Goal: Transaction & Acquisition: Purchase product/service

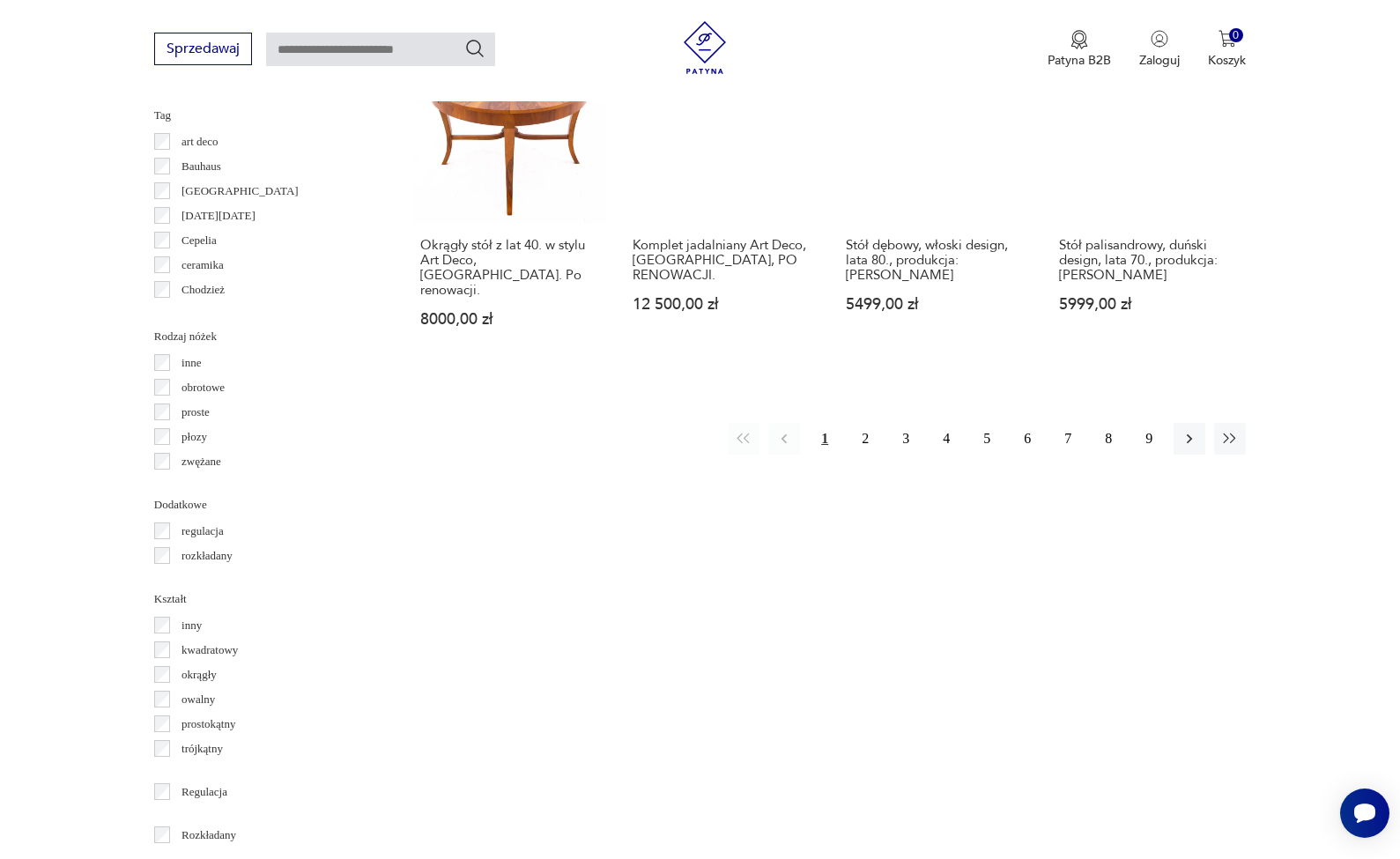
scroll to position [1820, 0]
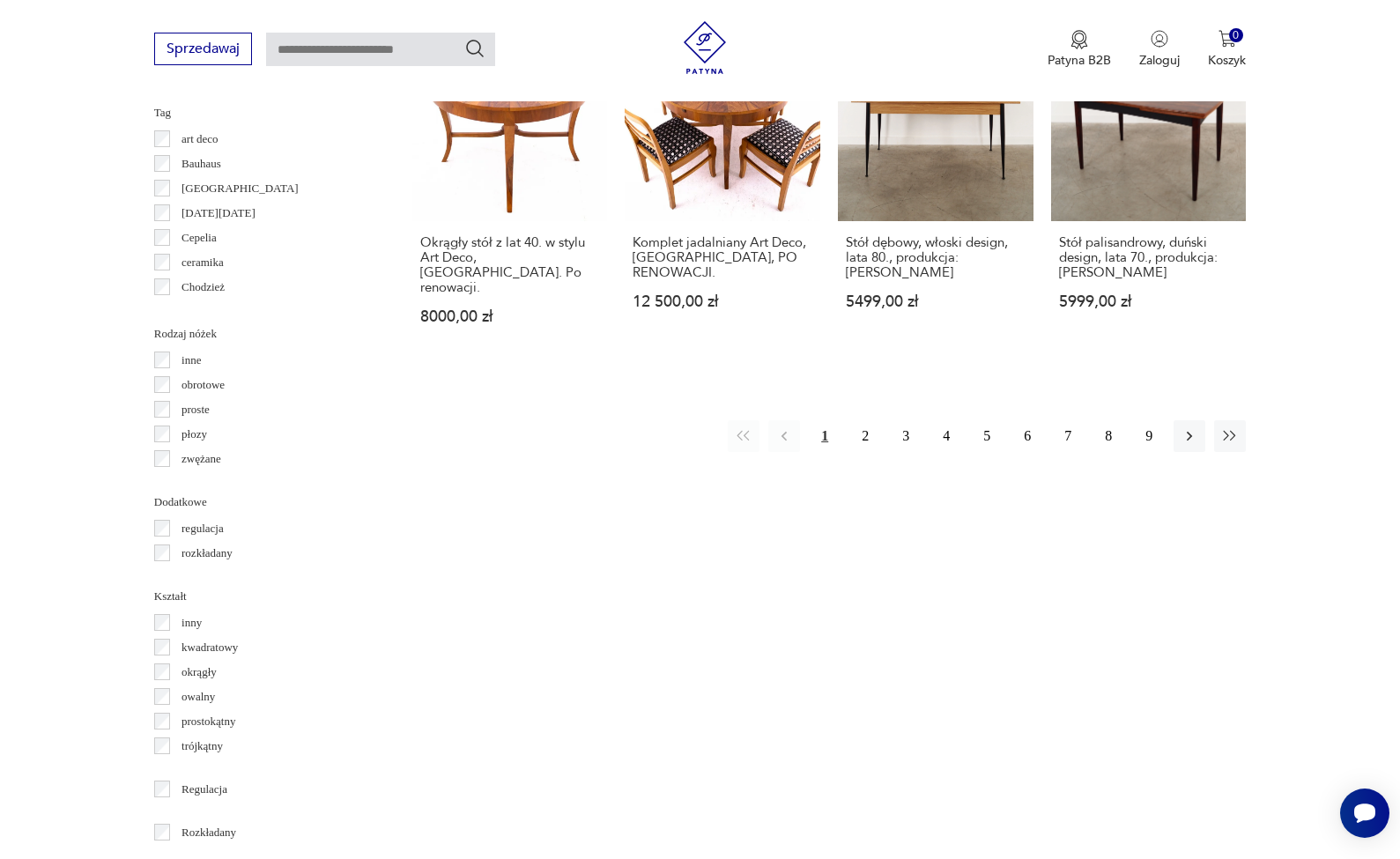
click at [205, 675] on p "okrągły" at bounding box center [199, 673] width 35 height 19
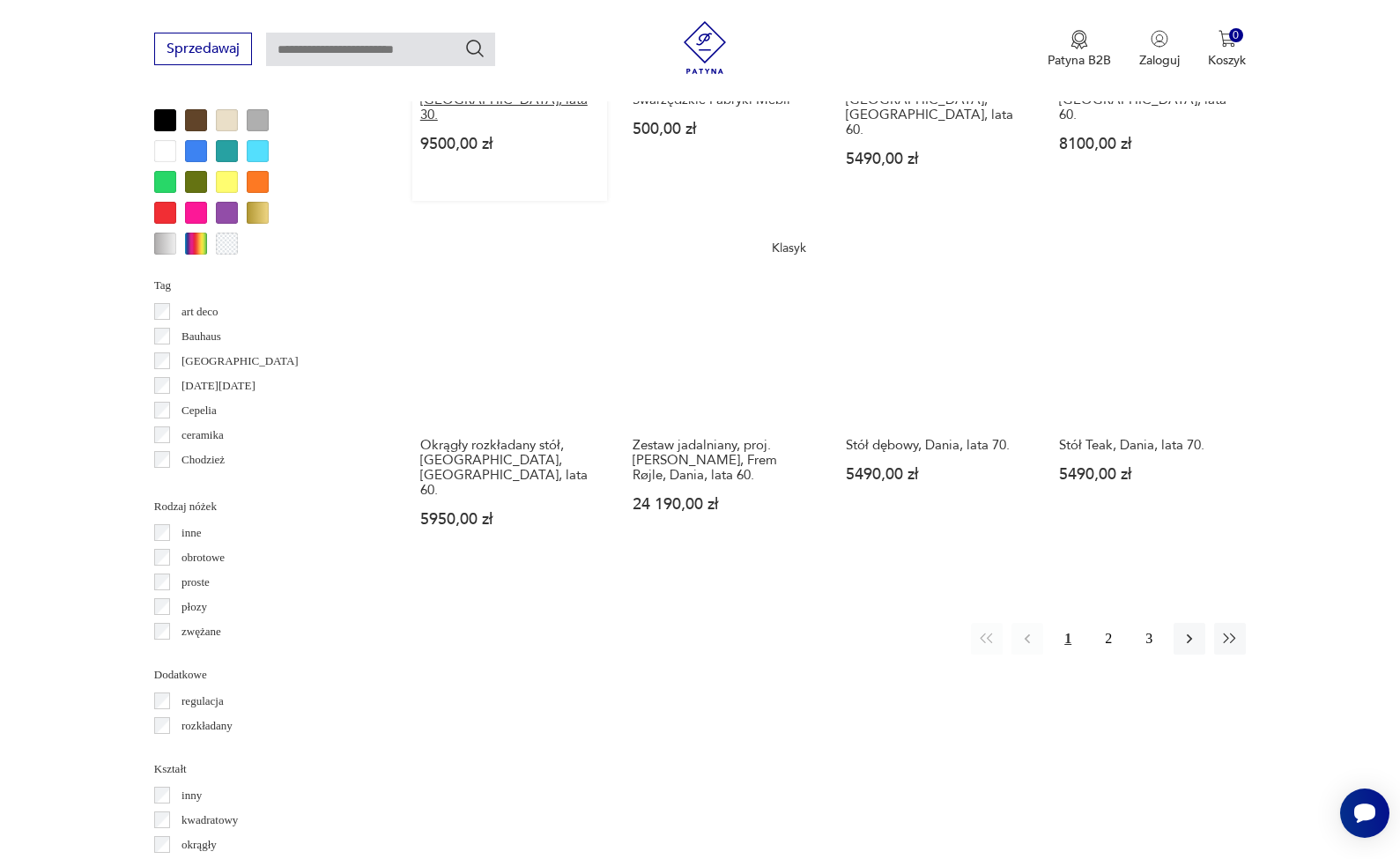
scroll to position [1649, 0]
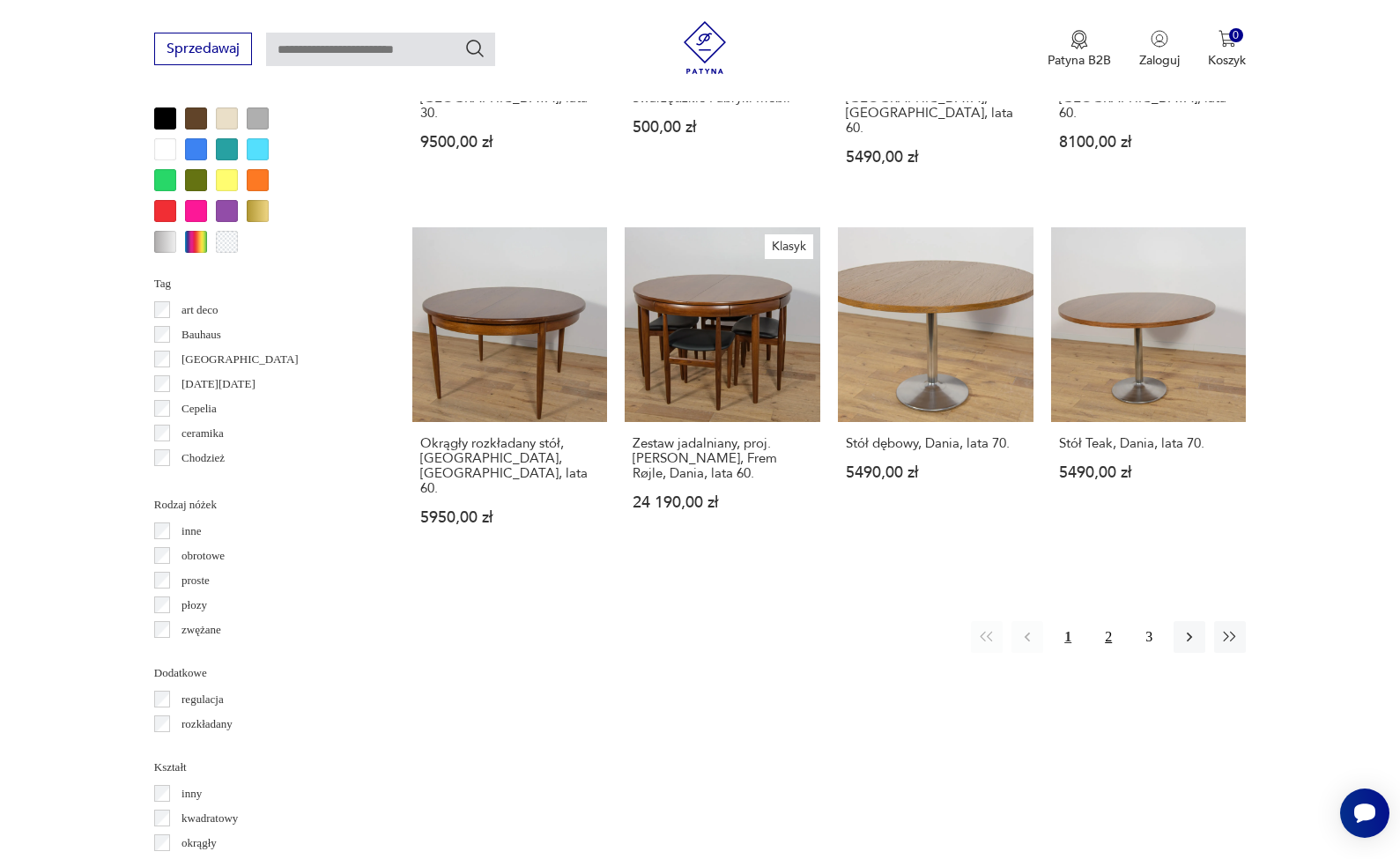
click at [1103, 622] on button "2" at bounding box center [1109, 637] width 32 height 32
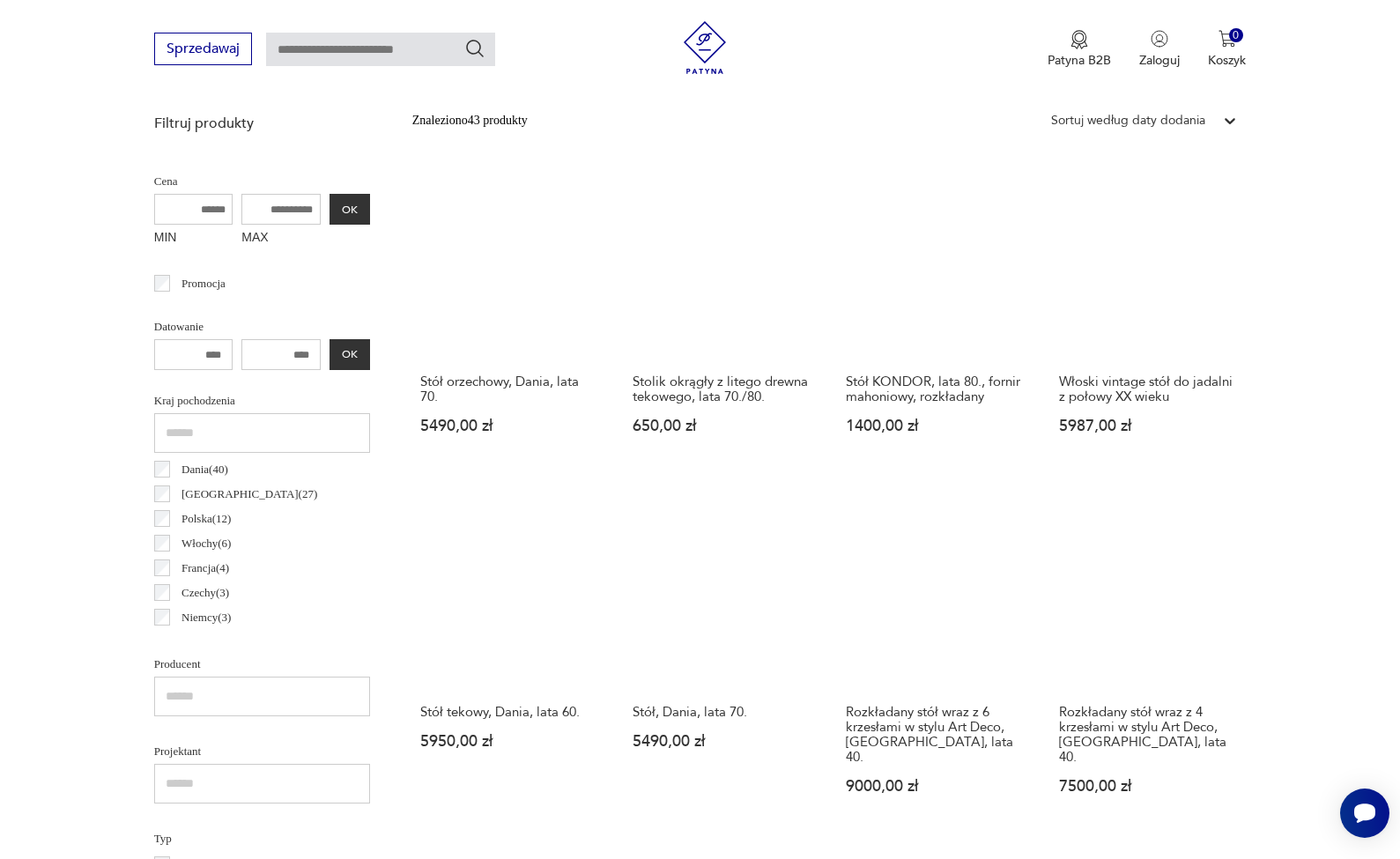
scroll to position [643, 0]
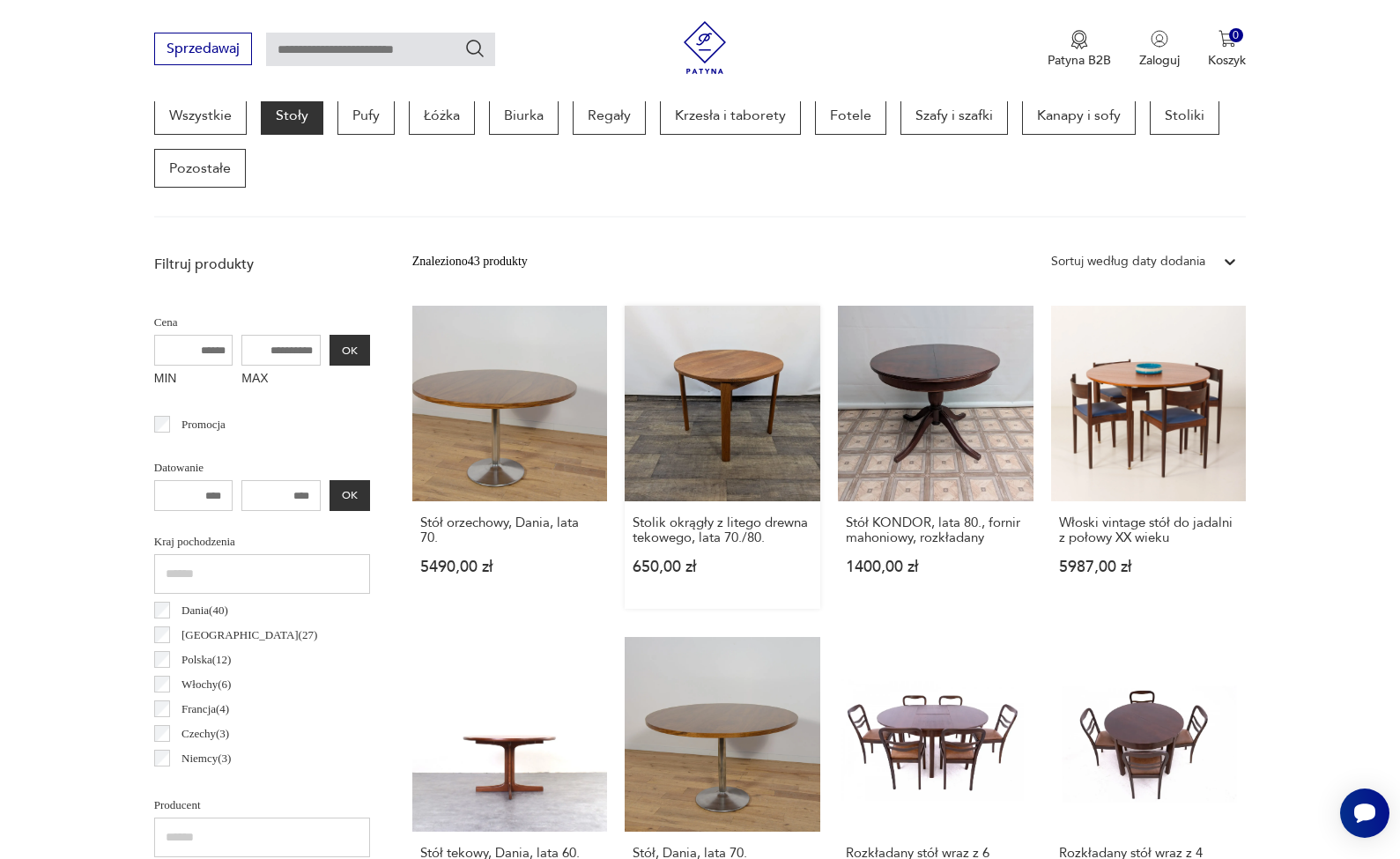
click at [681, 414] on link "Stolik okrągły z litego drewna tekowego, lata 70./80. 650,00 zł" at bounding box center [723, 456] width 196 height 303
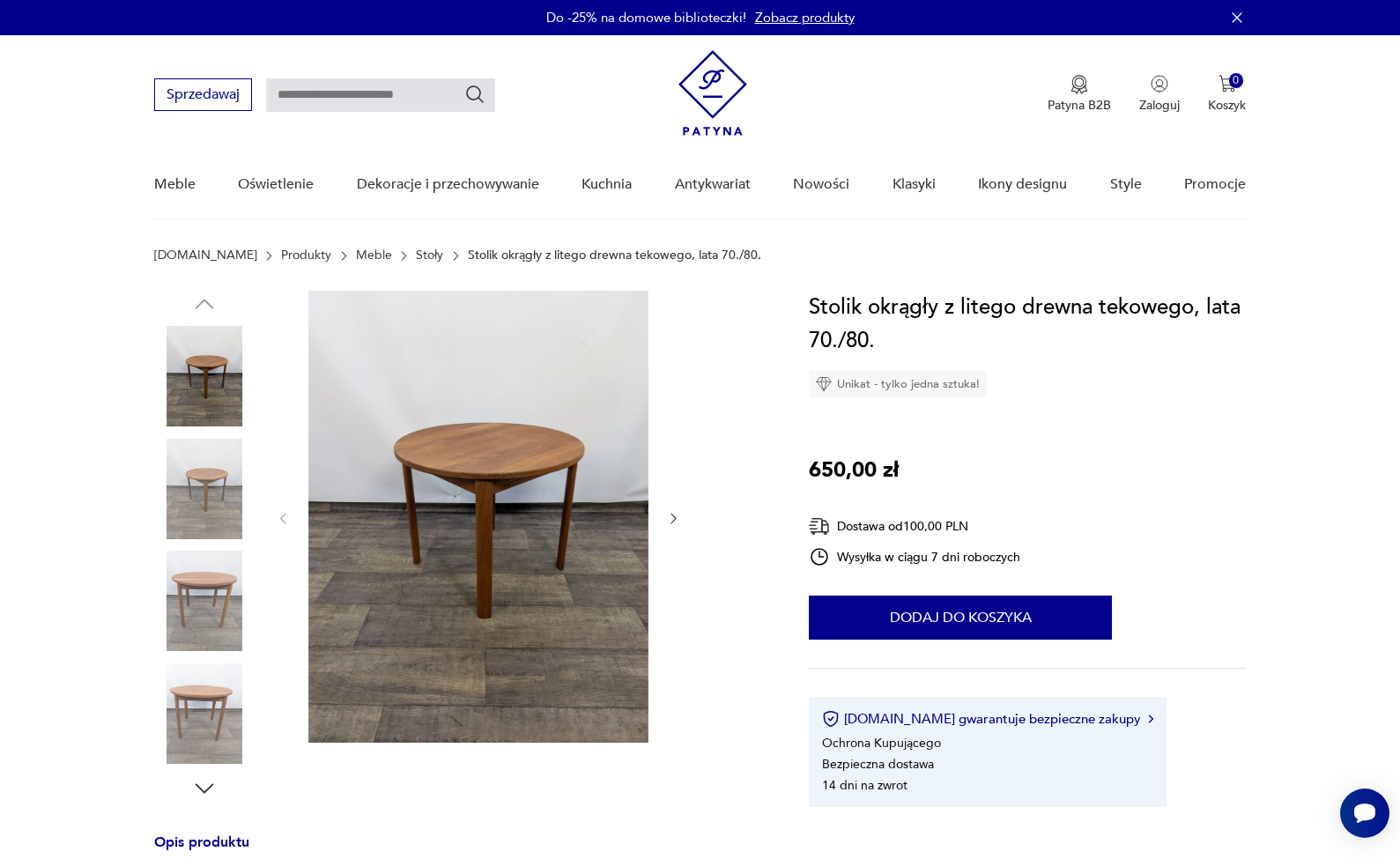
click at [195, 497] on img at bounding box center [205, 489] width 101 height 101
click at [192, 523] on img at bounding box center [205, 489] width 101 height 101
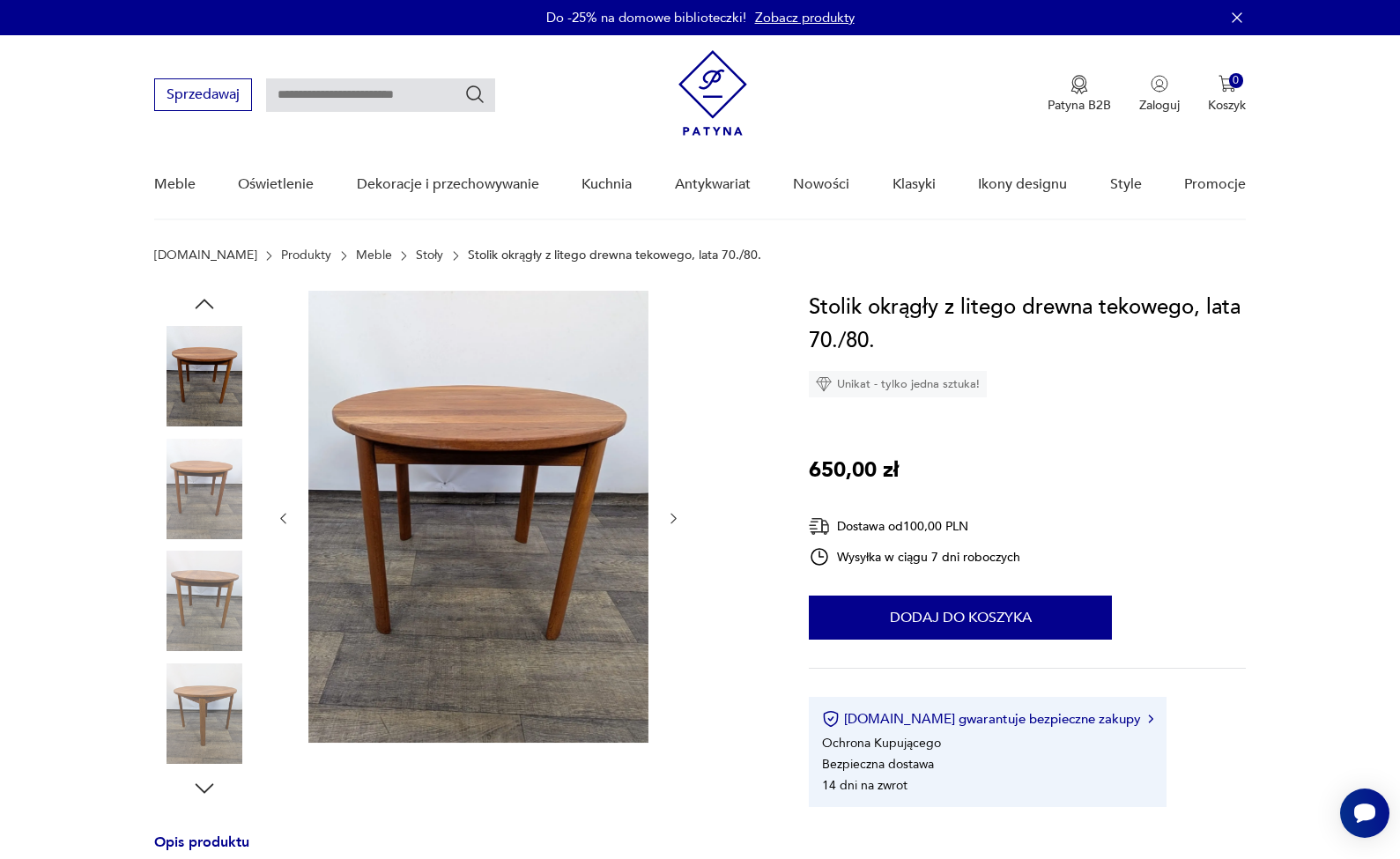
click at [192, 565] on img at bounding box center [205, 601] width 101 height 101
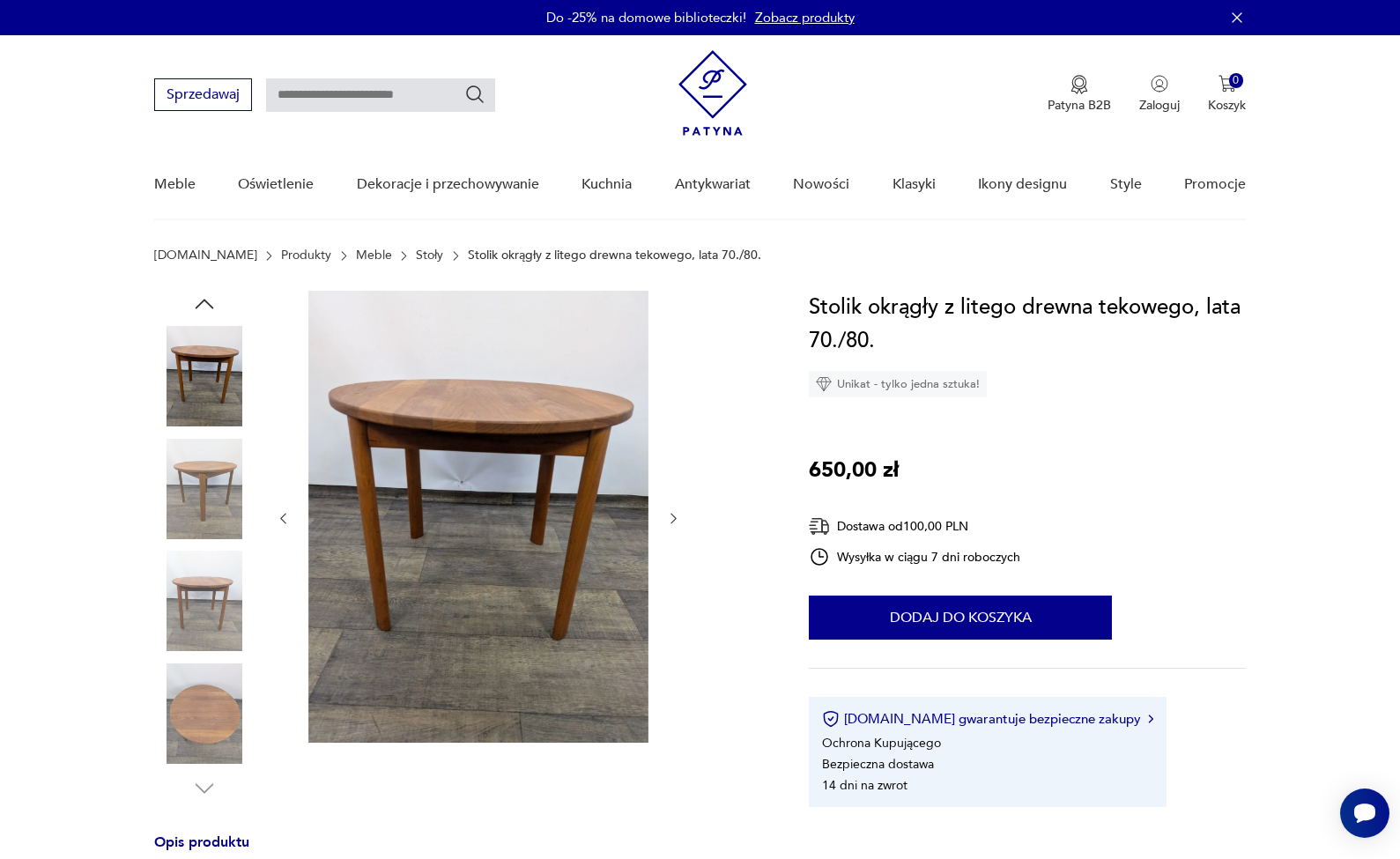
click at [224, 636] on img at bounding box center [205, 601] width 101 height 101
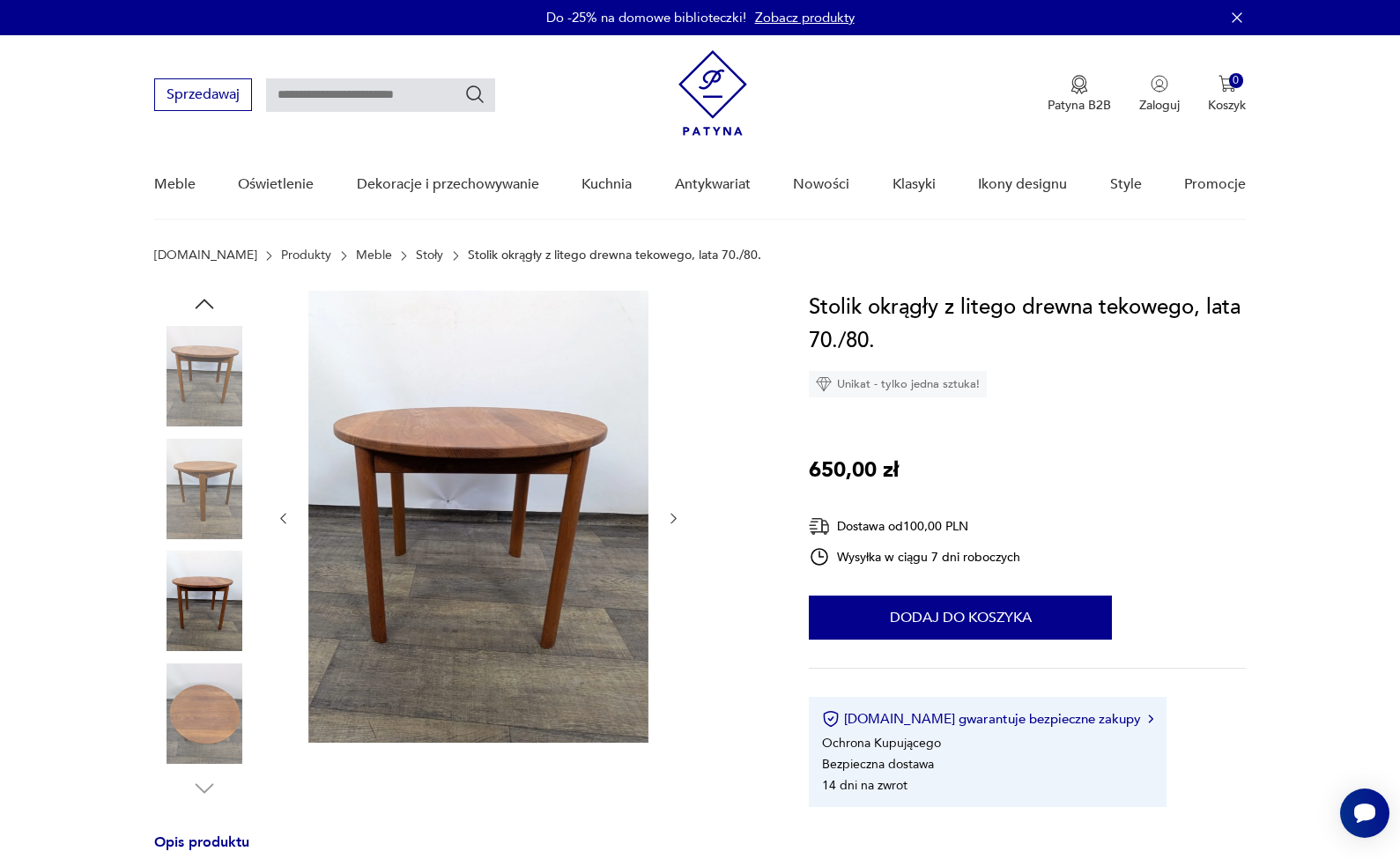
click at [204, 689] on img at bounding box center [205, 714] width 101 height 101
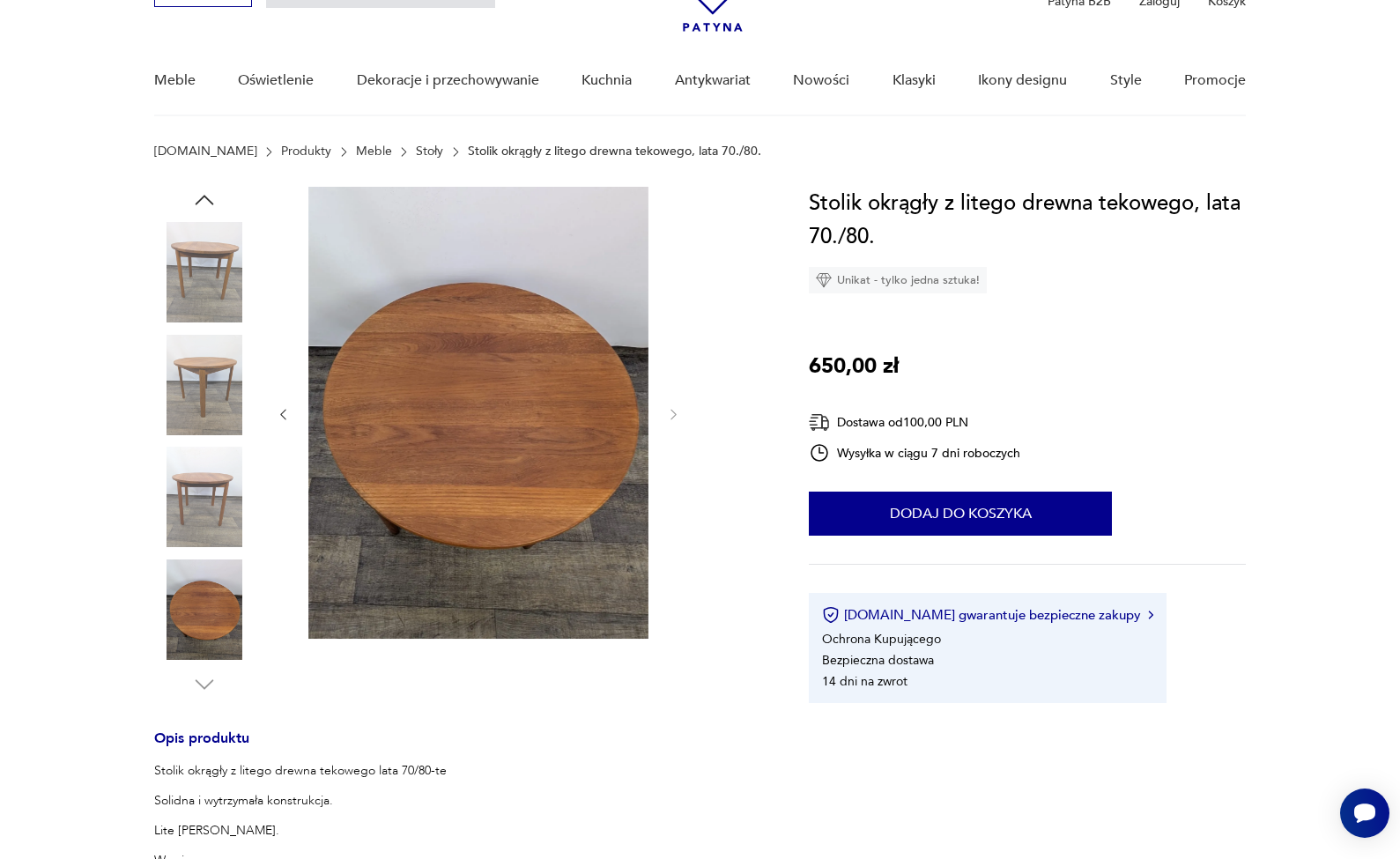
scroll to position [612, 0]
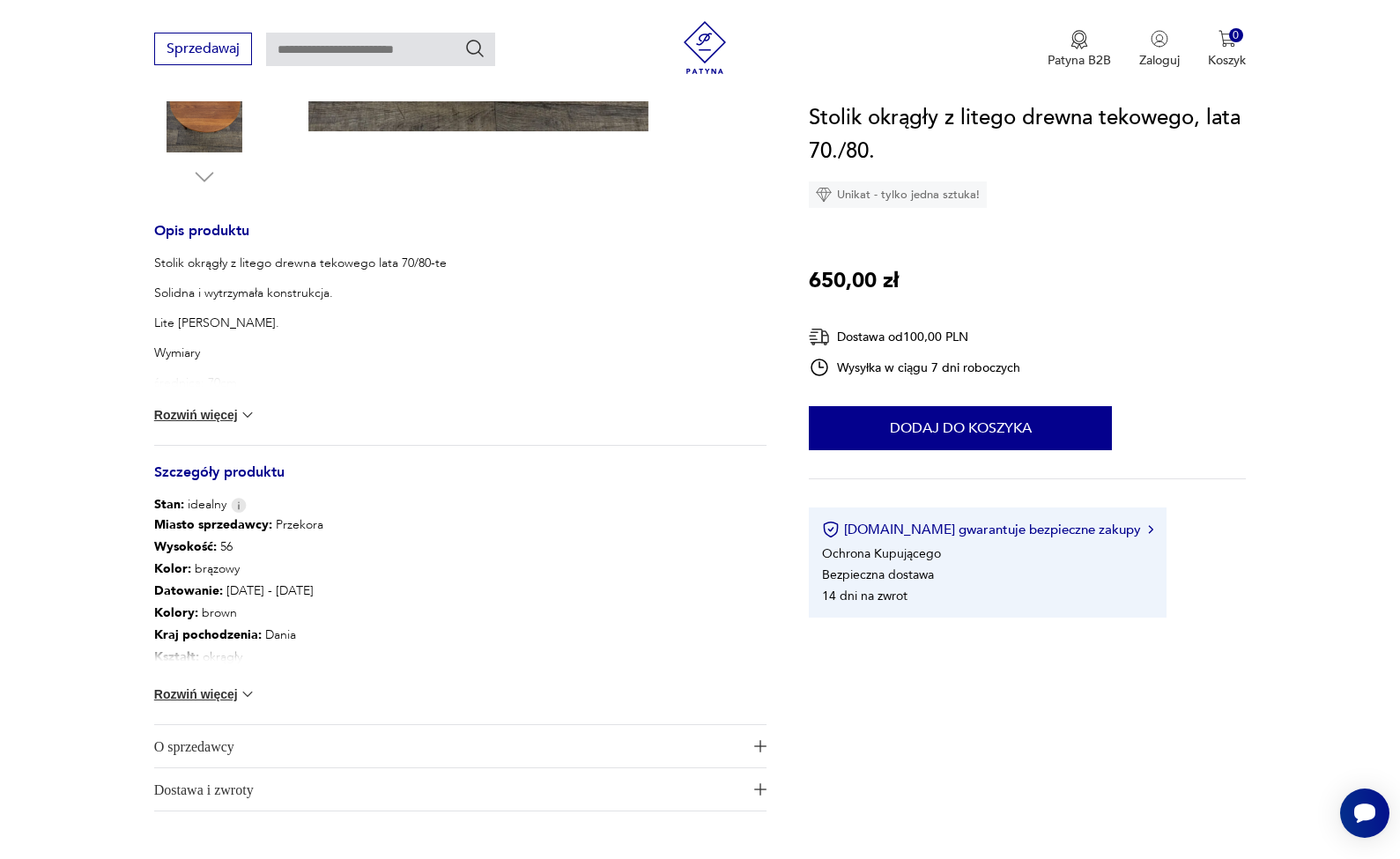
click at [206, 414] on button "Rozwiń więcej" at bounding box center [206, 415] width 102 height 18
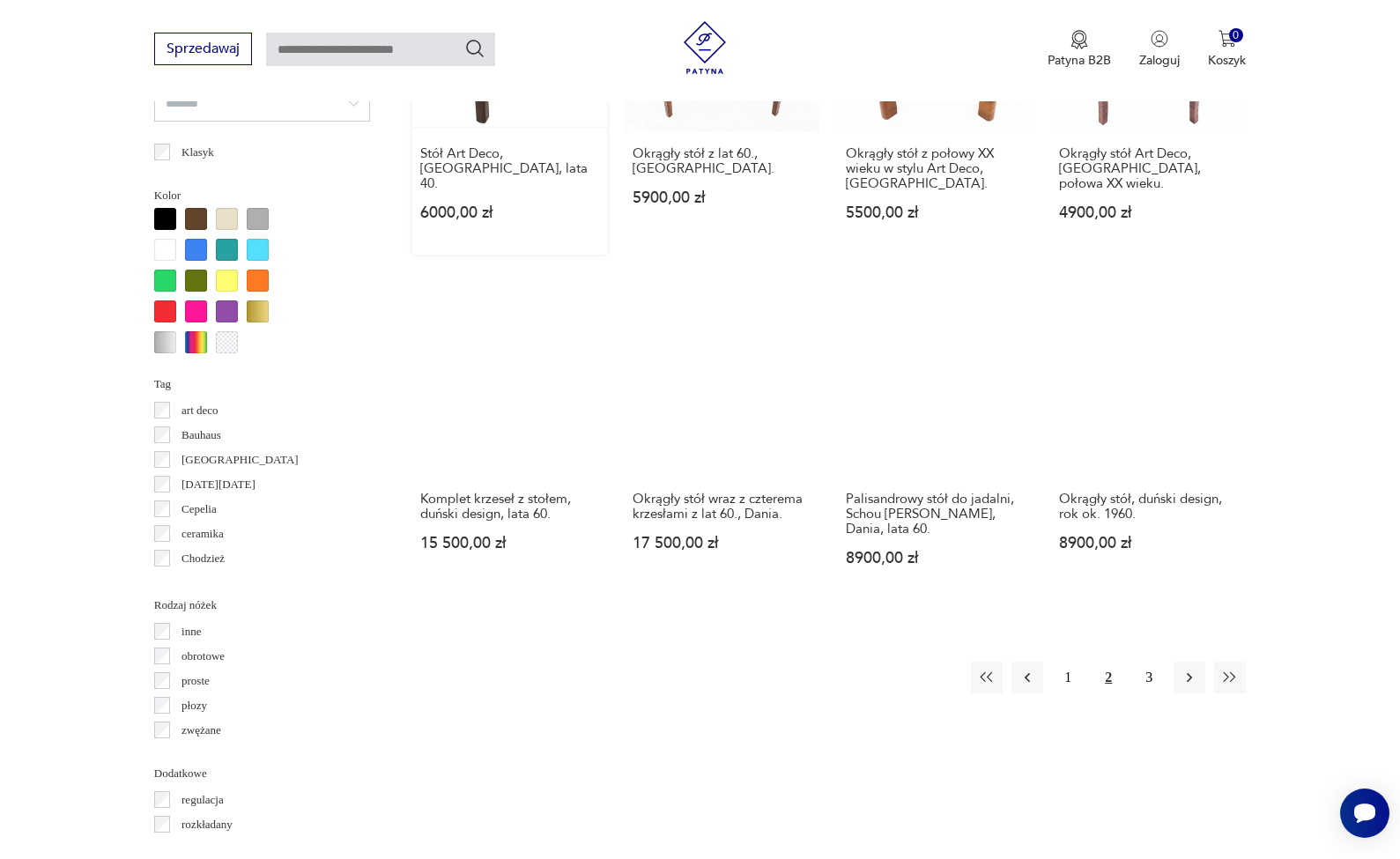
scroll to position [1703, 0]
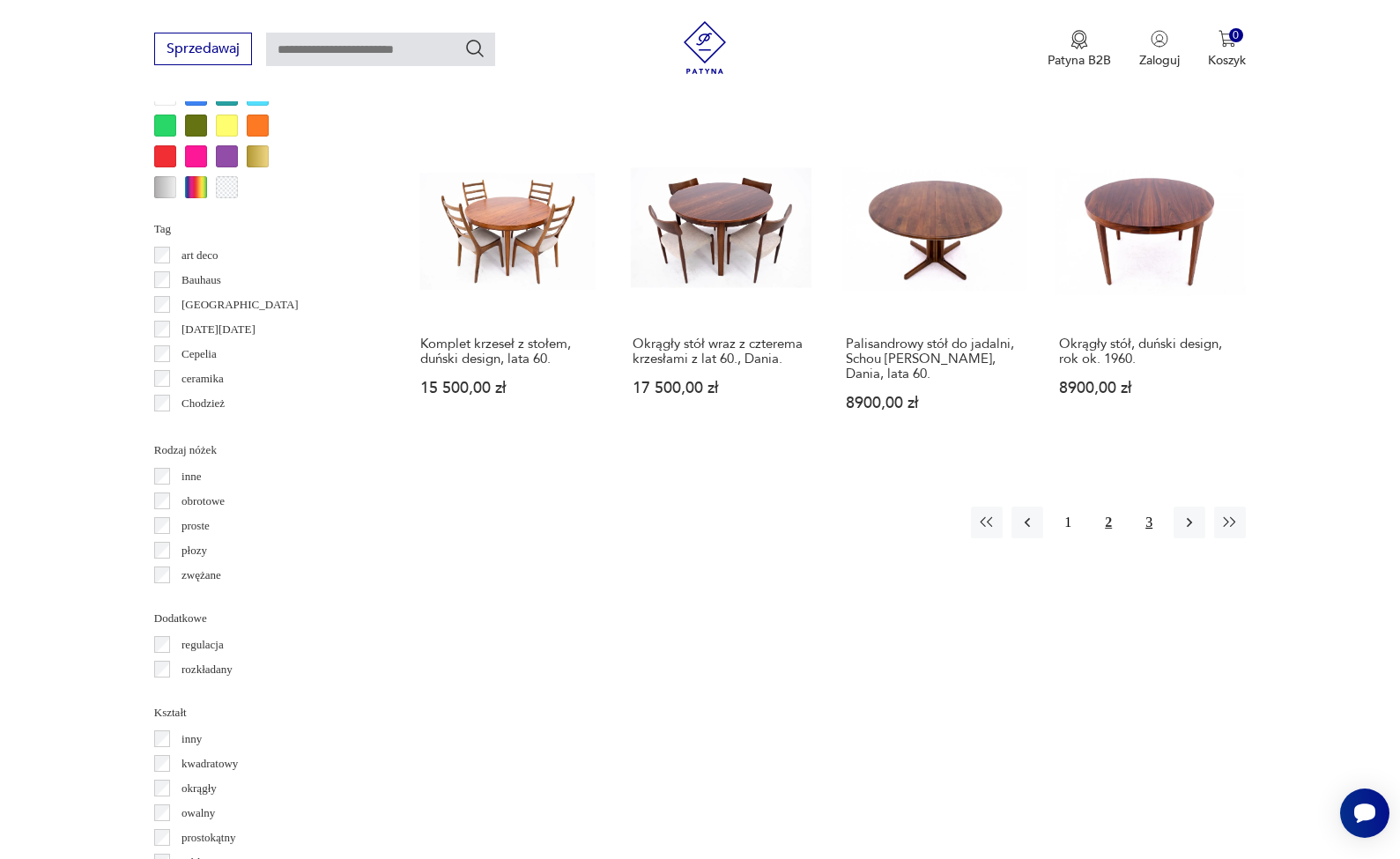
click at [1144, 522] on button "3" at bounding box center [1149, 523] width 32 height 32
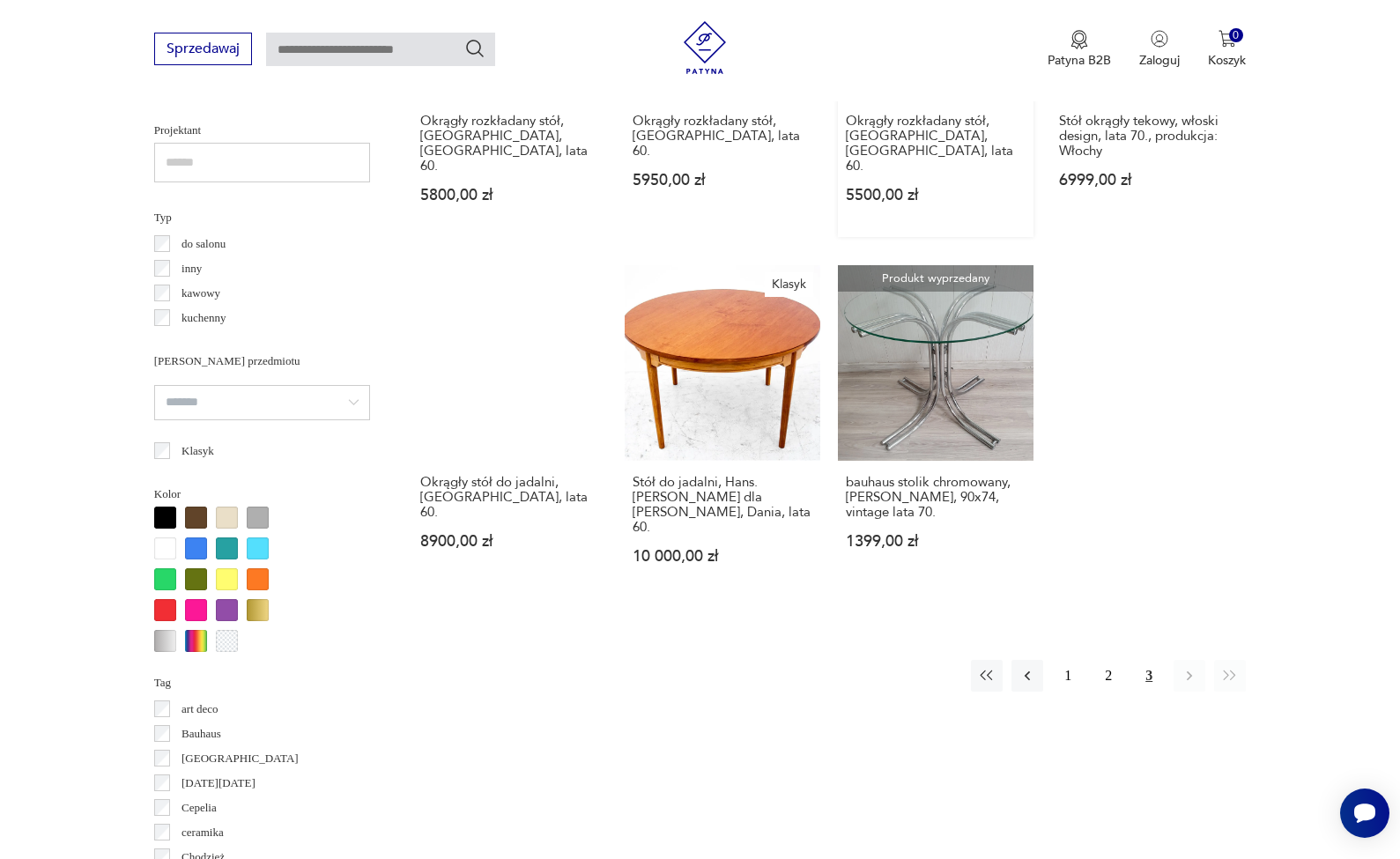
scroll to position [1253, 0]
